Goal: Transaction & Acquisition: Book appointment/travel/reservation

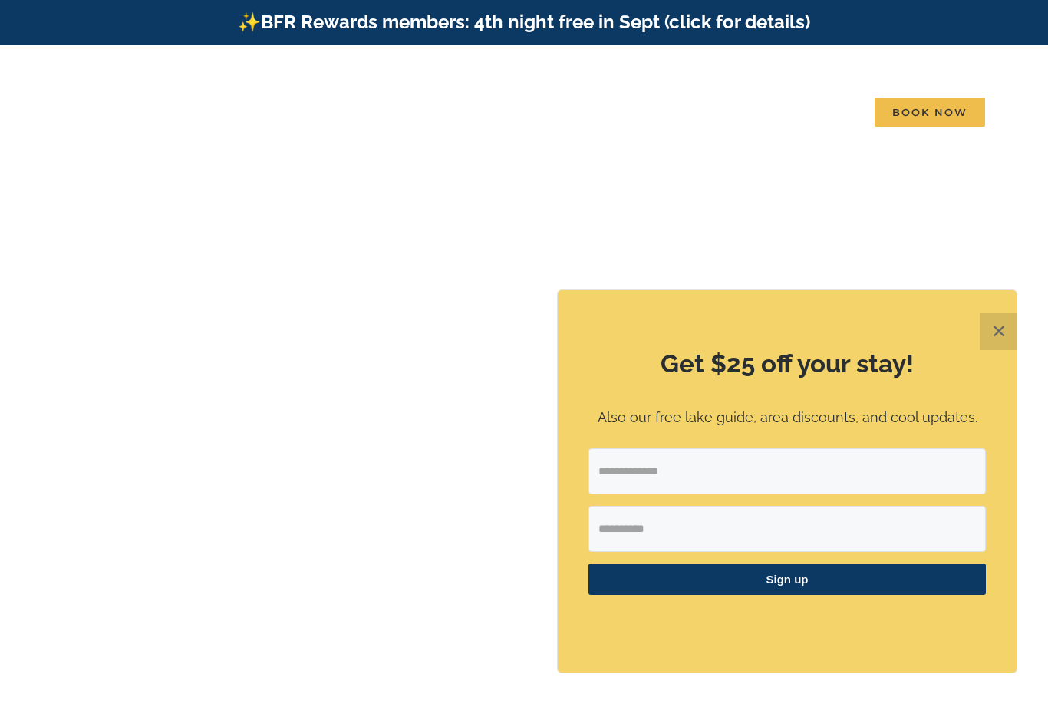
click at [995, 327] on button "✕" at bounding box center [999, 331] width 37 height 37
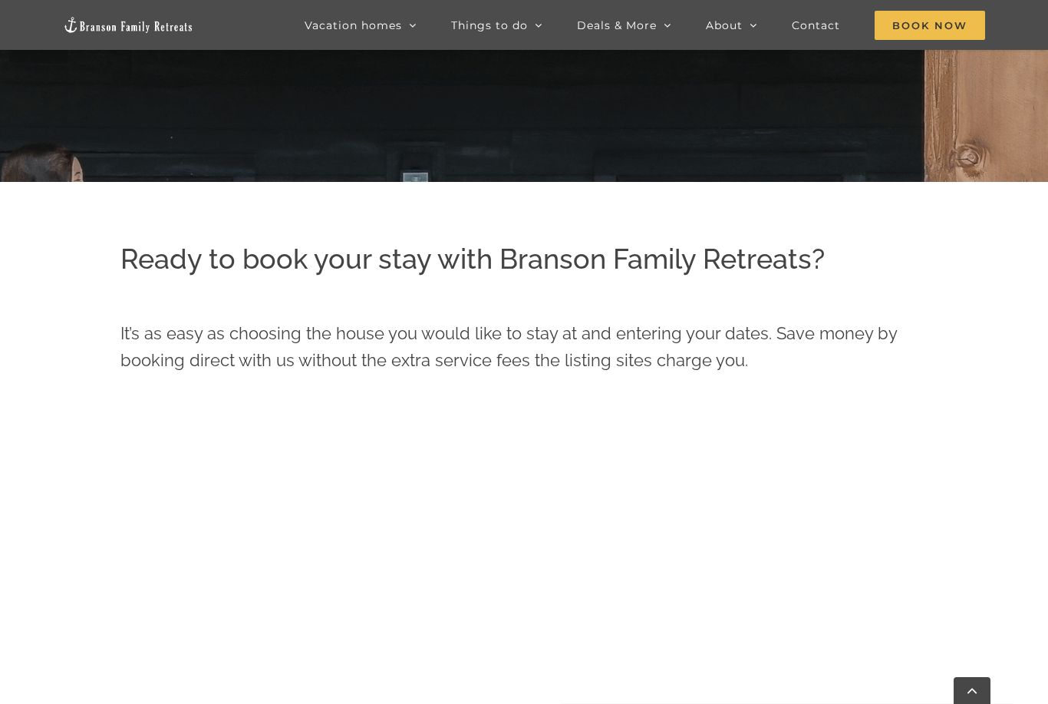
scroll to position [566, 0]
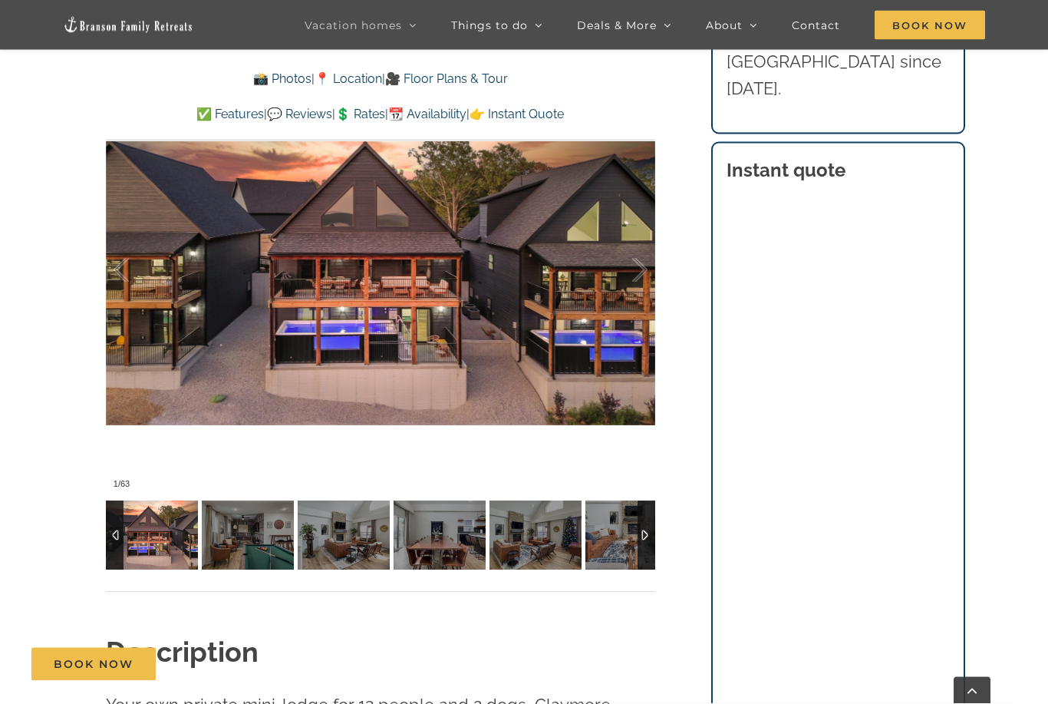
scroll to position [1207, 0]
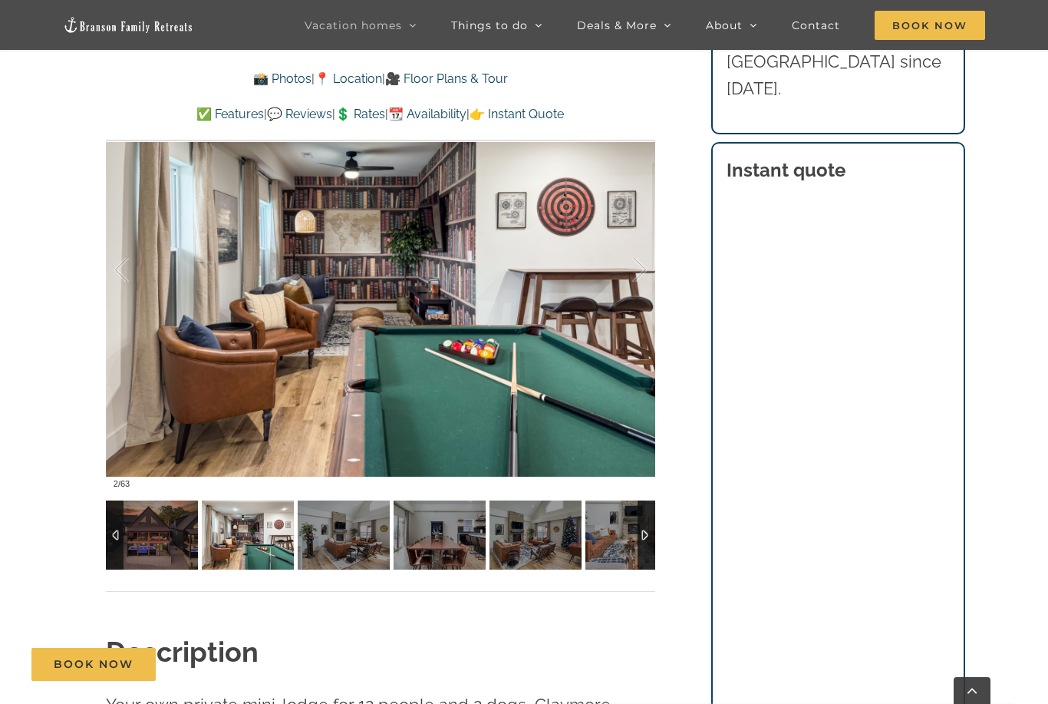
click at [770, 681] on div "Book Now" at bounding box center [535, 664] width 1008 height 33
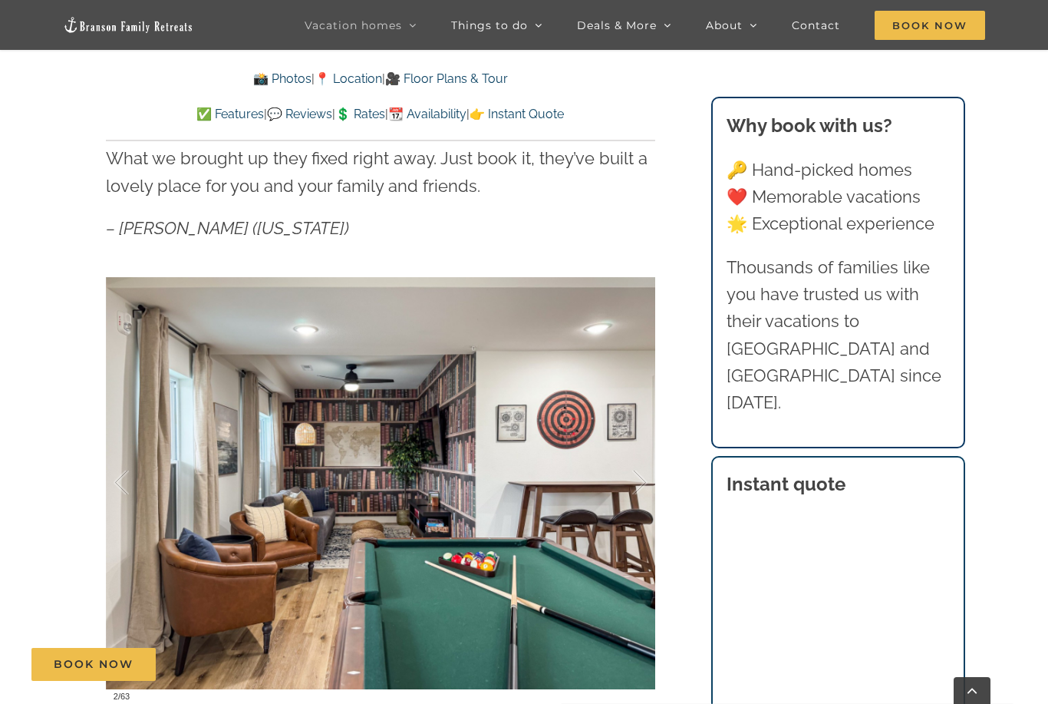
scroll to position [994, 0]
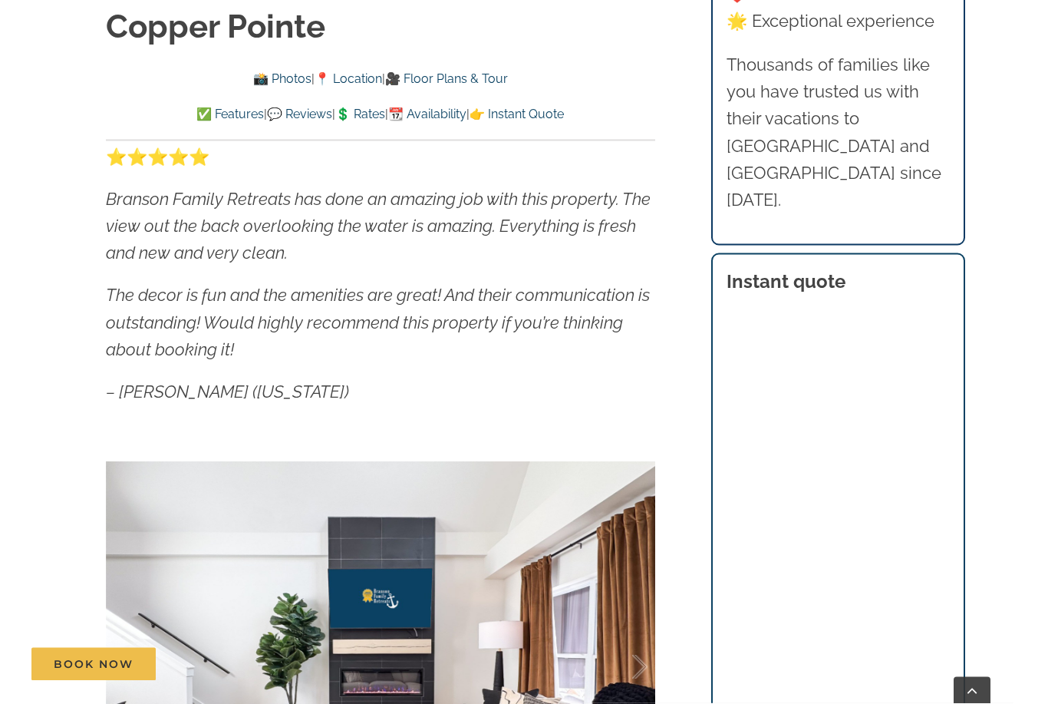
scroll to position [873, 0]
